Goal: Task Accomplishment & Management: Manage account settings

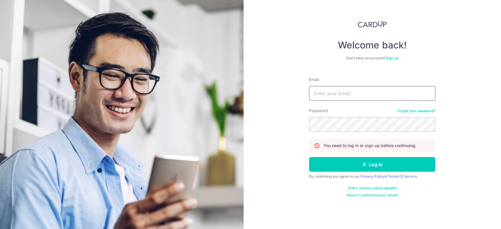
click at [371, 92] on input "Email" at bounding box center [372, 93] width 126 height 15
type input "[EMAIL_ADDRESS][DOMAIN_NAME]"
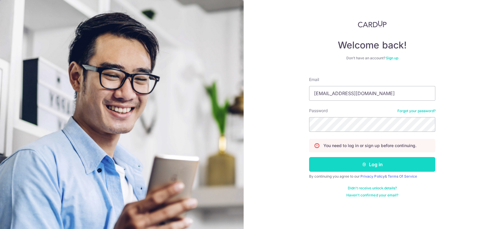
click at [336, 163] on button "Log in" at bounding box center [372, 164] width 126 height 15
